Goal: Navigation & Orientation: Find specific page/section

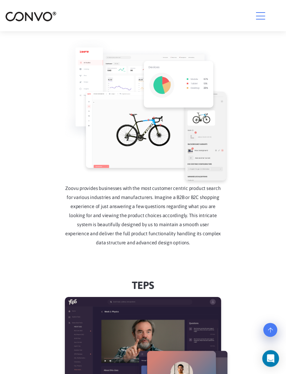
scroll to position [714, 0]
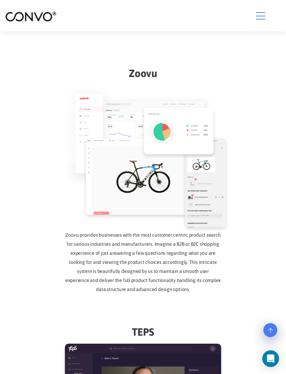
click at [262, 14] on icon "button" at bounding box center [260, 16] width 9 height 10
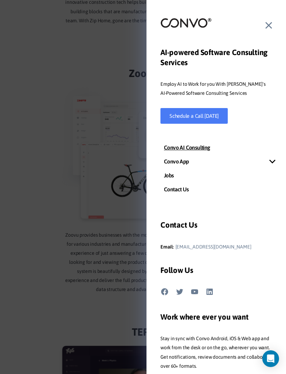
click at [173, 178] on link "Jobs" at bounding box center [215, 175] width 139 height 14
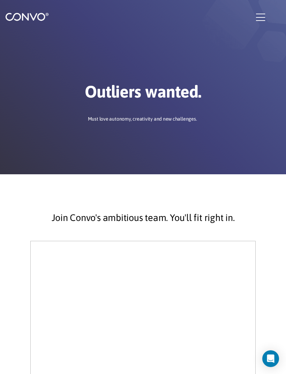
click at [242, 171] on div "Outliers wanted. Must love autonomy, creativity and new challenges." at bounding box center [143, 87] width 286 height 174
click at [15, 21] on img at bounding box center [27, 16] width 44 height 9
